Goal: Navigation & Orientation: Find specific page/section

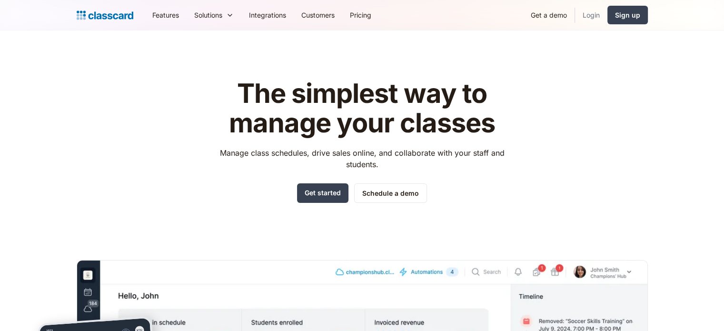
drag, startPoint x: 0, startPoint y: 0, endPoint x: 595, endPoint y: 11, distance: 595.5
click at [595, 11] on link "Login" at bounding box center [591, 14] width 32 height 21
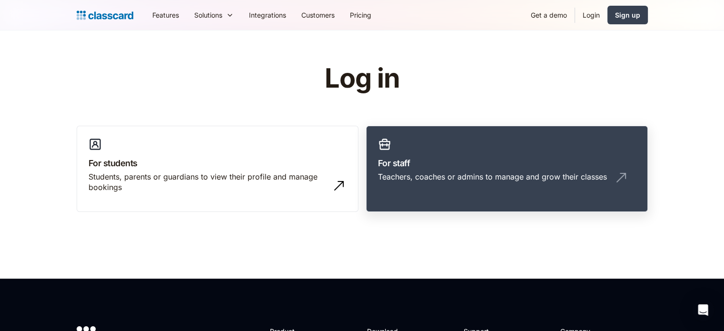
click at [486, 160] on h3 "For staff" at bounding box center [507, 163] width 258 height 13
